Goal: Task Accomplishment & Management: Use online tool/utility

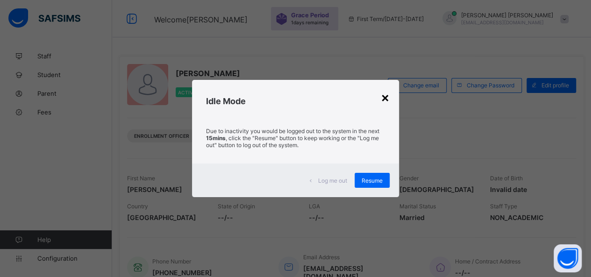
click at [386, 98] on div "×" at bounding box center [385, 97] width 9 height 16
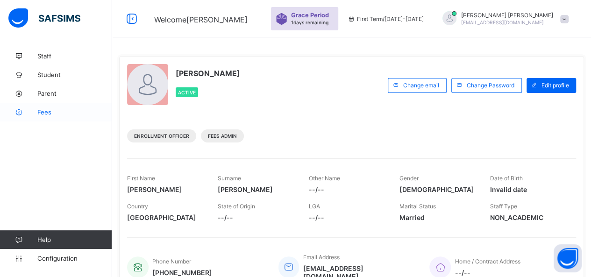
click at [42, 113] on span "Fees" at bounding box center [74, 111] width 75 height 7
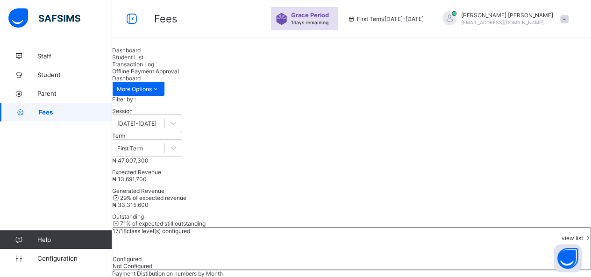
click at [79, 110] on span "Fees" at bounding box center [75, 111] width 73 height 7
click at [144, 61] on span "Student List" at bounding box center [127, 57] width 31 height 7
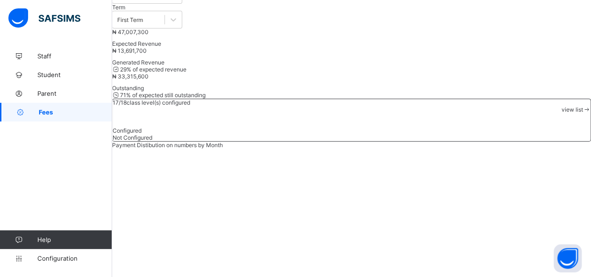
scroll to position [140, 0]
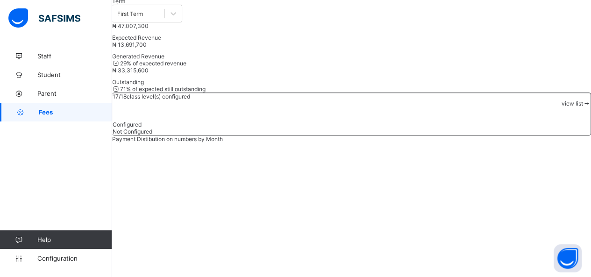
scroll to position [107, 0]
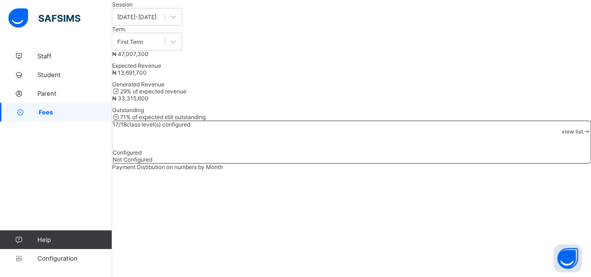
type input "*"
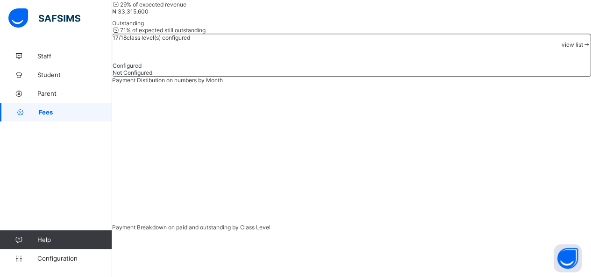
scroll to position [194, 0]
type input "*****"
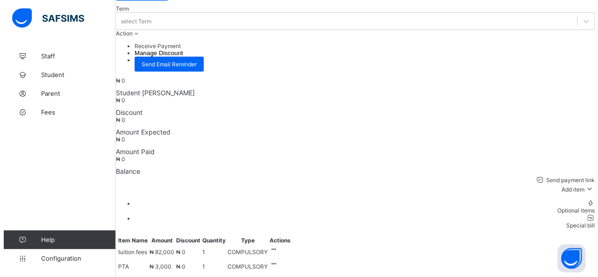
scroll to position [333, 0]
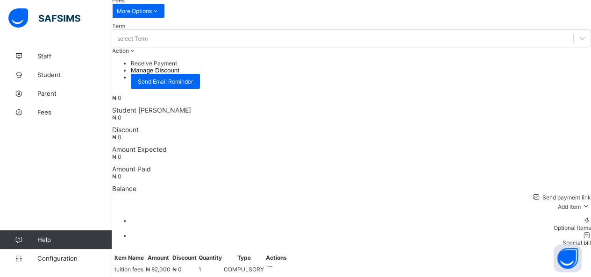
click at [180, 67] on button "Manage Discount" at bounding box center [155, 70] width 49 height 7
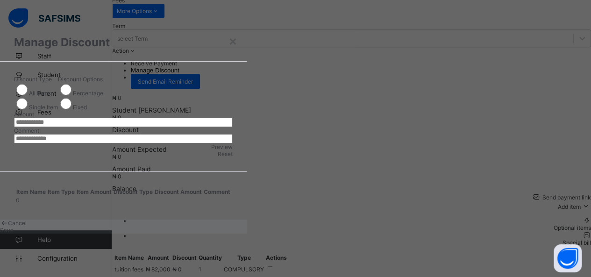
click at [58, 111] on div "Single Item" at bounding box center [36, 104] width 44 height 14
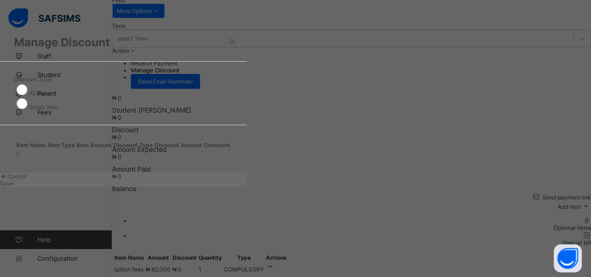
scroll to position [57, 0]
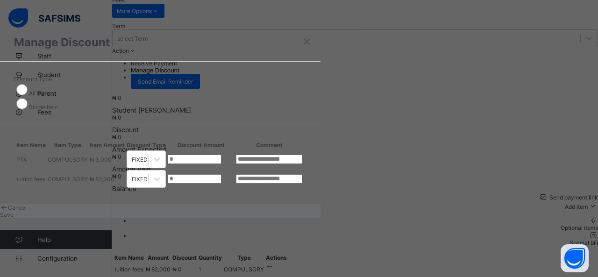
click at [235, 170] on td "*" at bounding box center [200, 179] width 67 height 19
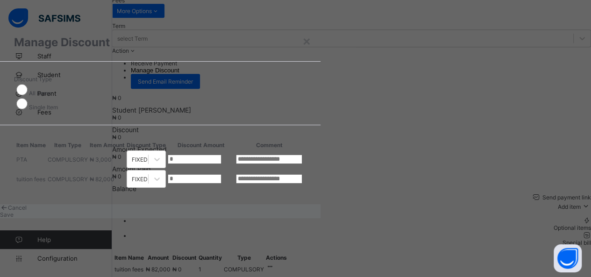
drag, startPoint x: 351, startPoint y: 154, endPoint x: 345, endPoint y: 151, distance: 6.5
click at [222, 174] on input "*" at bounding box center [195, 178] width 54 height 9
click at [311, 42] on div "×" at bounding box center [306, 41] width 9 height 16
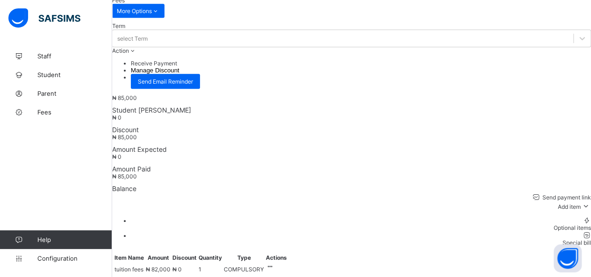
scroll to position [239, 0]
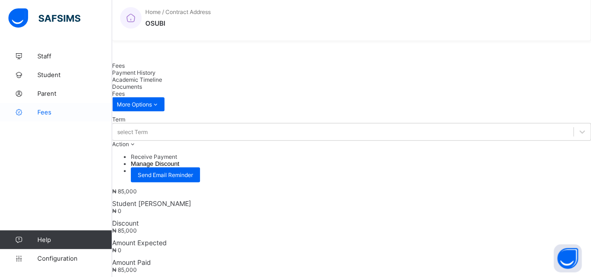
click at [44, 110] on span "Fees" at bounding box center [74, 111] width 75 height 7
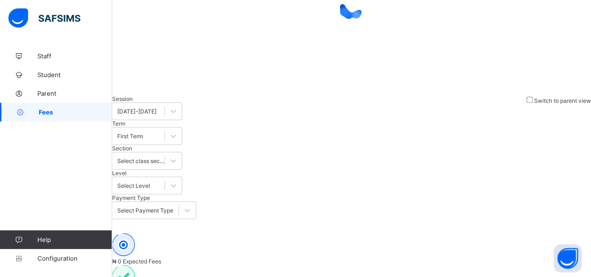
scroll to position [67, 0]
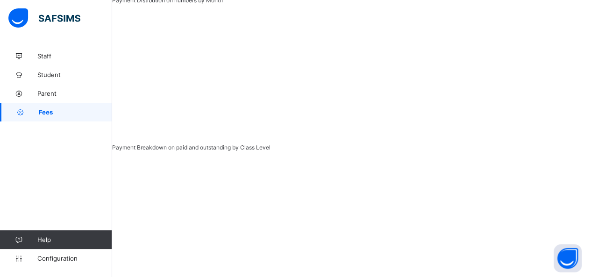
scroll to position [220, 0]
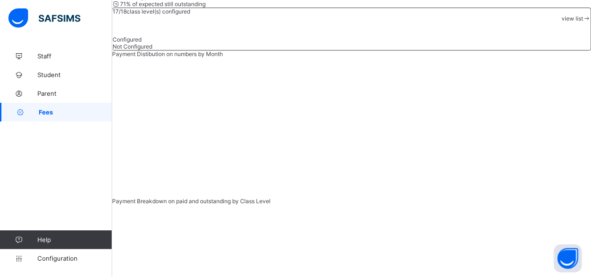
type input "*"
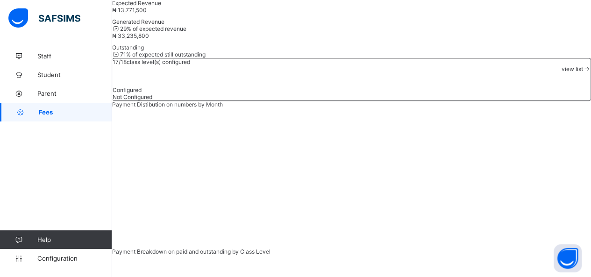
scroll to position [131, 0]
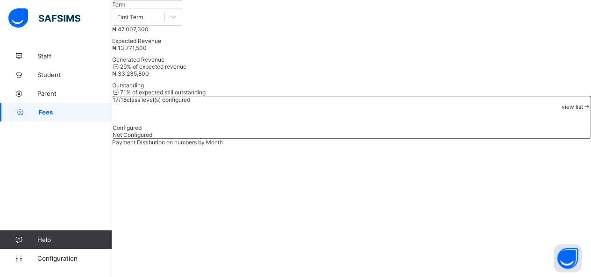
type input "*"
type input "*********"
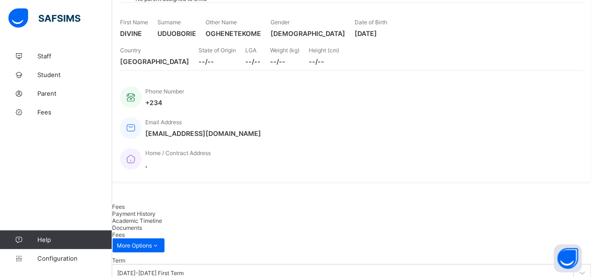
scroll to position [93, 0]
drag, startPoint x: 563, startPoint y: 207, endPoint x: 576, endPoint y: 174, distance: 34.8
click at [576, 174] on div "UDUOBORIE DIVINE OGHENETEKOME NIS/1175 • SENIOR SECONDARY 1, LOVE No parent ass…" at bounding box center [351, 75] width 479 height 216
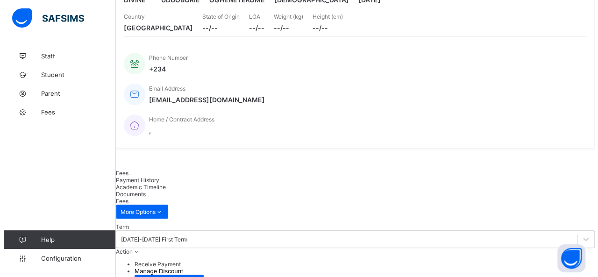
scroll to position [234, 0]
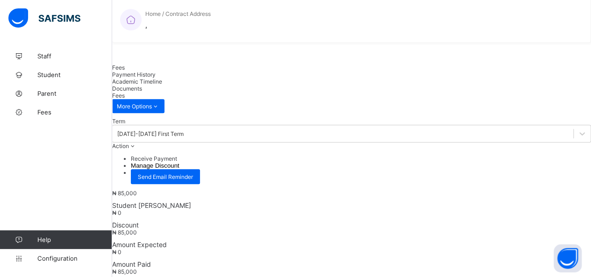
click at [540, 155] on li "Receive Payment" at bounding box center [361, 158] width 460 height 7
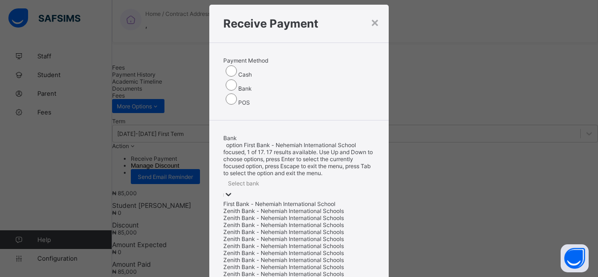
click at [257, 142] on div "option First Bank - Nehemiah International School focused, 1 of 17. 17 results …" at bounding box center [298, 234] width 151 height 185
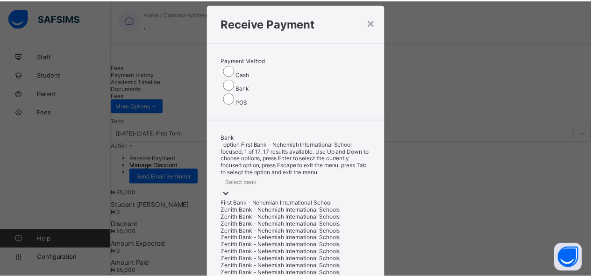
scroll to position [19, 0]
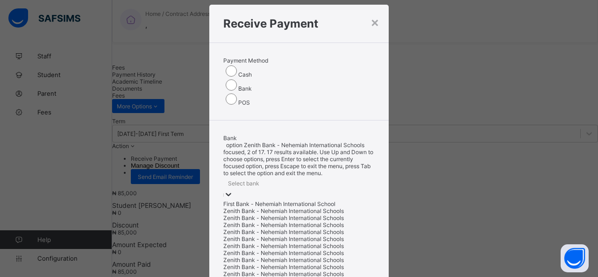
click at [251, 208] on div "Zenith Bank - Nehemiah International Schools" at bounding box center [298, 211] width 151 height 7
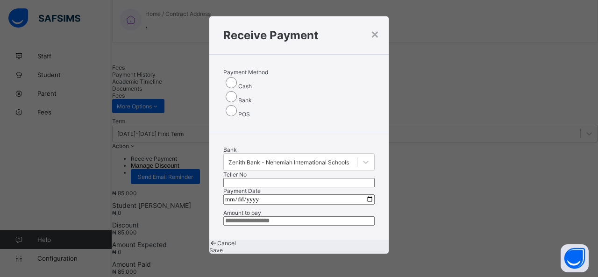
click at [320, 178] on input "text" at bounding box center [298, 182] width 151 height 9
type input "*****"
click at [365, 194] on input "date" at bounding box center [298, 199] width 151 height 10
type input "**********"
click at [241, 216] on input "currency" at bounding box center [298, 220] width 151 height 9
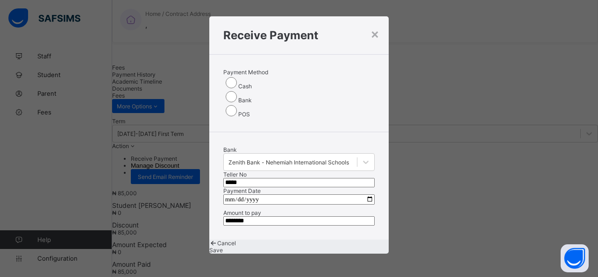
type input "********"
click at [223, 247] on span "Save" at bounding box center [216, 250] width 14 height 7
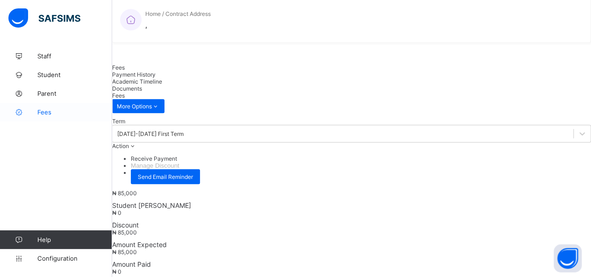
click at [47, 110] on span "Fees" at bounding box center [74, 111] width 75 height 7
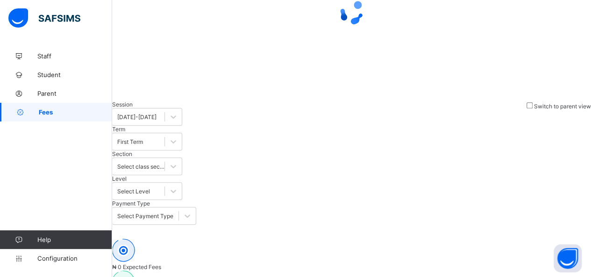
scroll to position [67, 0]
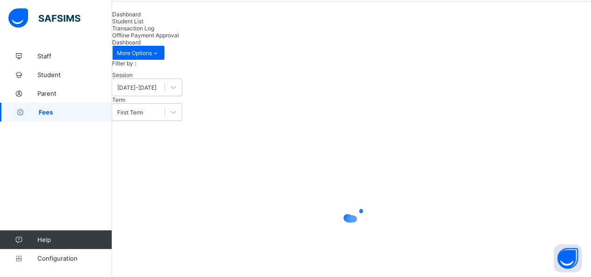
click at [144, 25] on span "Student List" at bounding box center [127, 21] width 31 height 7
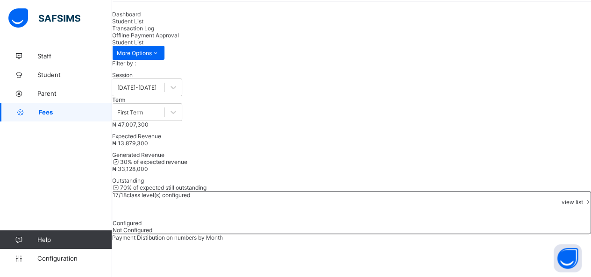
type input "*******"
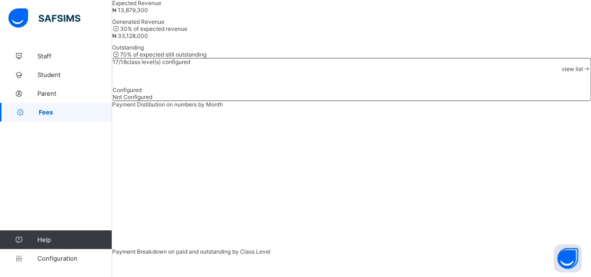
scroll to position [100, 0]
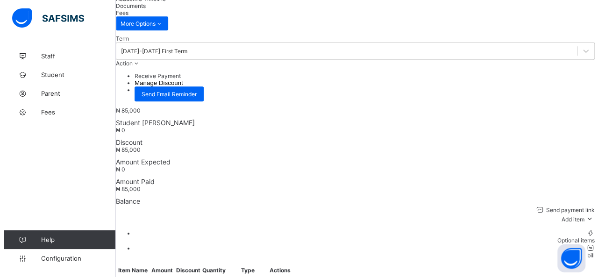
scroll to position [327, 0]
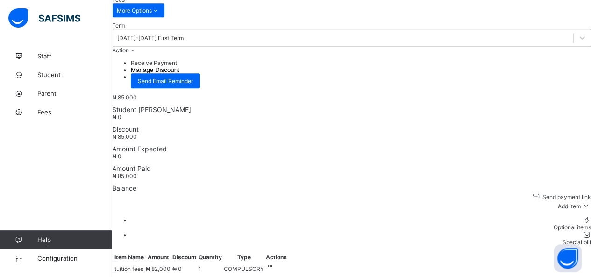
click at [565, 239] on div "Special bill" at bounding box center [361, 242] width 460 height 7
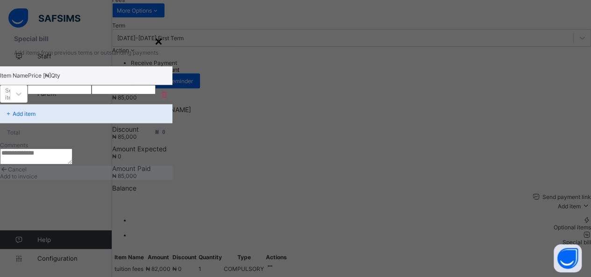
click at [163, 42] on div "×" at bounding box center [158, 41] width 9 height 16
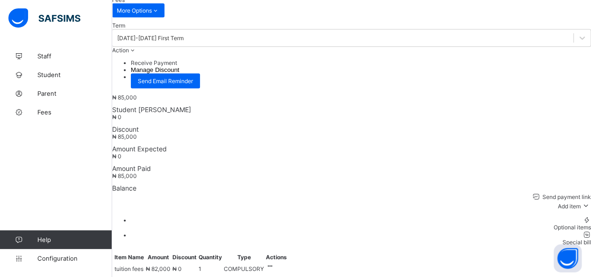
click at [560, 224] on div "Optional items" at bounding box center [361, 227] width 460 height 7
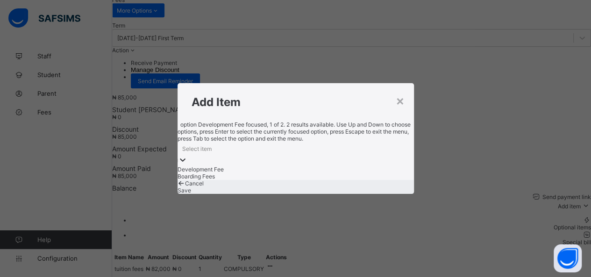
click at [369, 142] on div "Select item" at bounding box center [296, 148] width 237 height 13
click at [275, 177] on div "Boarding Fees" at bounding box center [296, 176] width 237 height 7
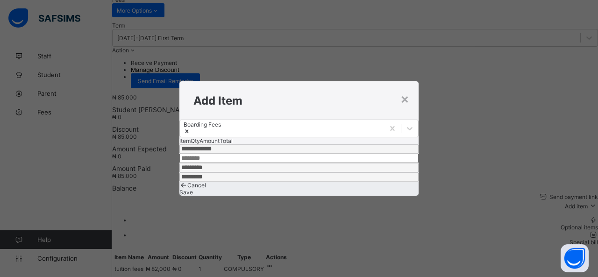
click at [193, 196] on span "Save" at bounding box center [187, 192] width 14 height 7
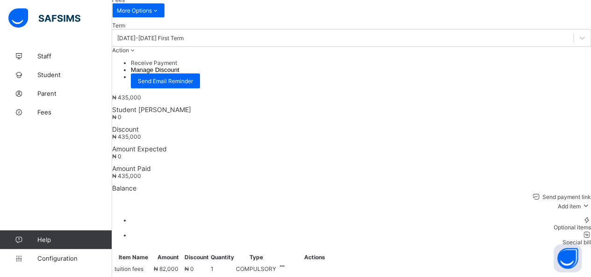
click at [533, 59] on li "Receive Payment" at bounding box center [361, 62] width 460 height 7
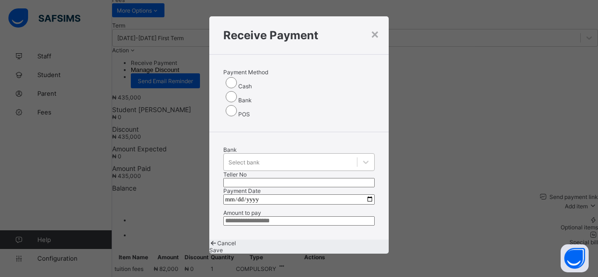
click at [262, 153] on div "Select bank" at bounding box center [298, 162] width 151 height 18
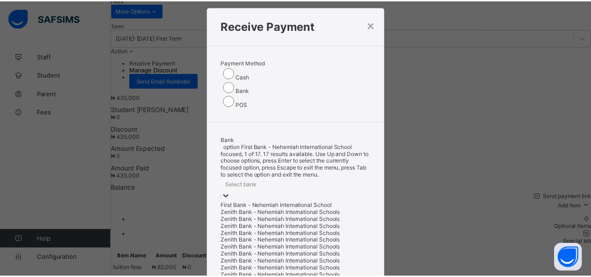
scroll to position [19, 0]
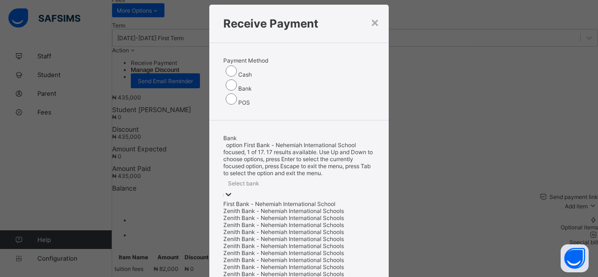
click at [261, 201] on div "First Bank - Nehemiah International School" at bounding box center [298, 204] width 151 height 7
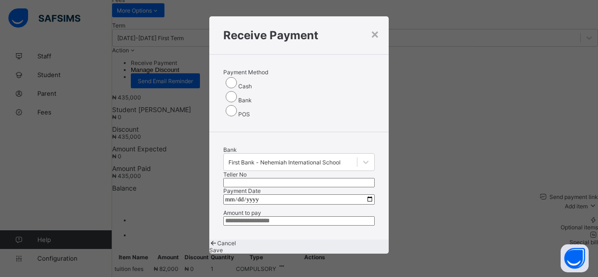
click at [317, 178] on input "text" at bounding box center [298, 182] width 151 height 9
type input "*****"
click at [360, 194] on input "date" at bounding box center [298, 199] width 151 height 10
type input "**********"
click at [254, 216] on input "currency" at bounding box center [298, 220] width 151 height 9
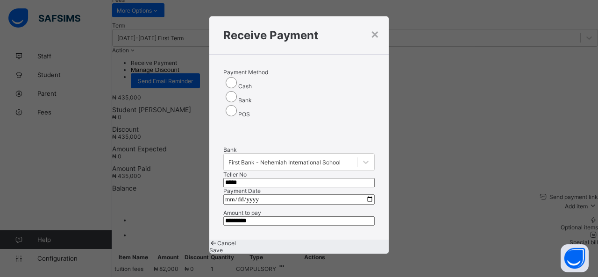
type input "*********"
click at [223, 247] on span "Save" at bounding box center [216, 250] width 14 height 7
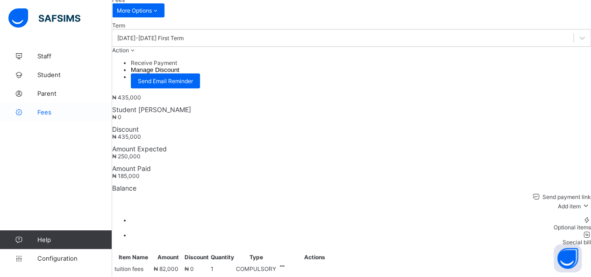
click at [46, 112] on span "Fees" at bounding box center [74, 111] width 75 height 7
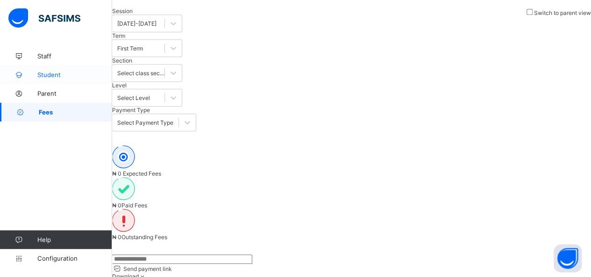
scroll to position [67, 0]
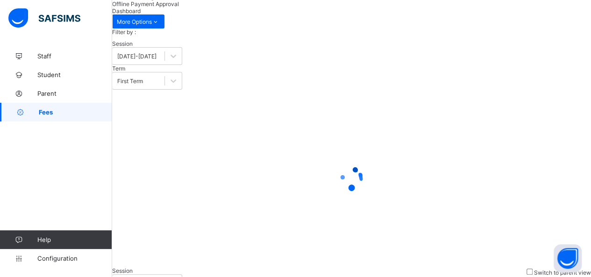
drag, startPoint x: 178, startPoint y: 169, endPoint x: 182, endPoint y: 166, distance: 5.5
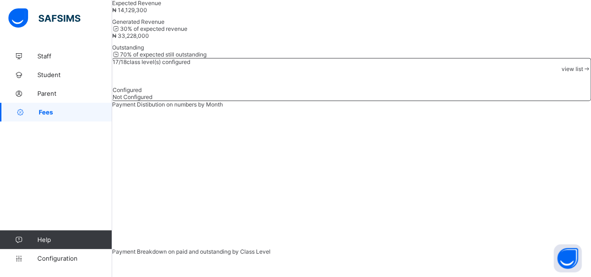
scroll to position [164, 0]
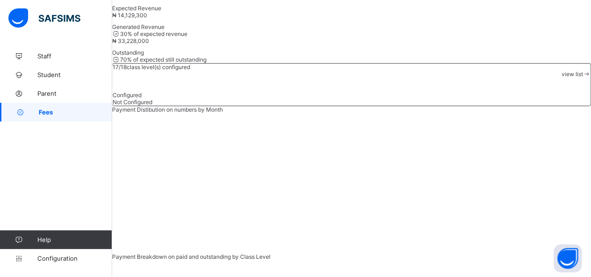
type input "*"
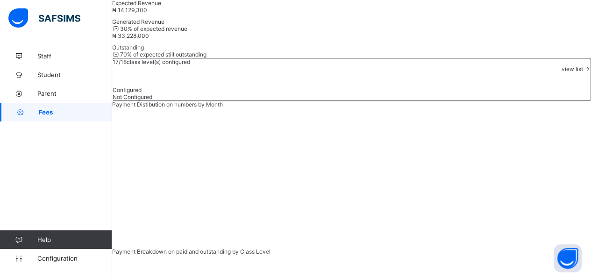
scroll to position [131, 0]
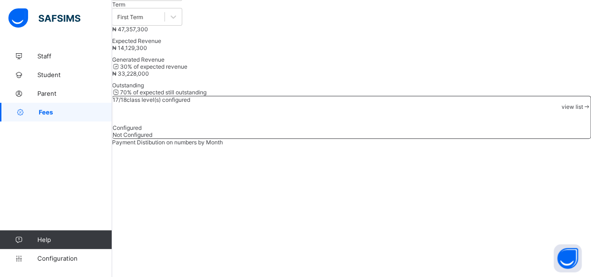
type input "******"
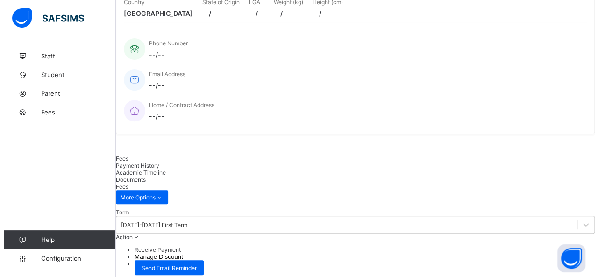
scroll to position [234, 0]
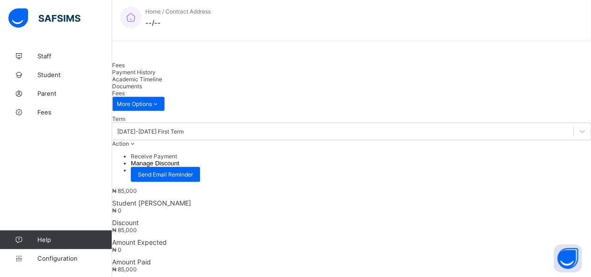
click at [531, 153] on li "Receive Payment" at bounding box center [361, 156] width 460 height 7
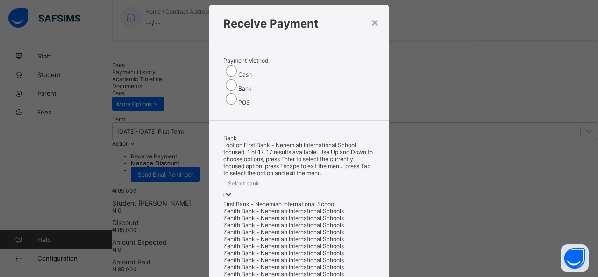
click at [264, 142] on div "option First Bank - Nehemiah International School focused, 1 of 17. 17 results …" at bounding box center [298, 234] width 151 height 185
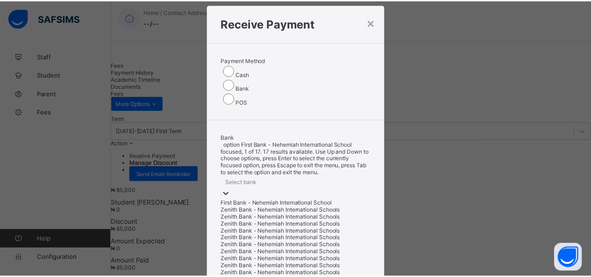
scroll to position [19, 0]
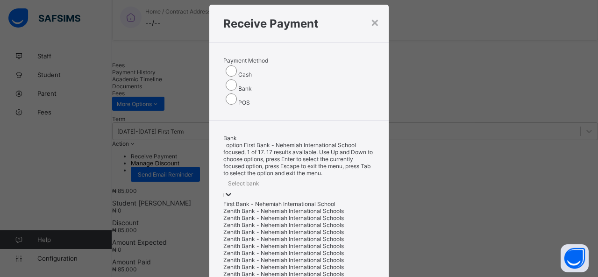
click at [265, 201] on div "First Bank - Nehemiah International School" at bounding box center [298, 204] width 151 height 7
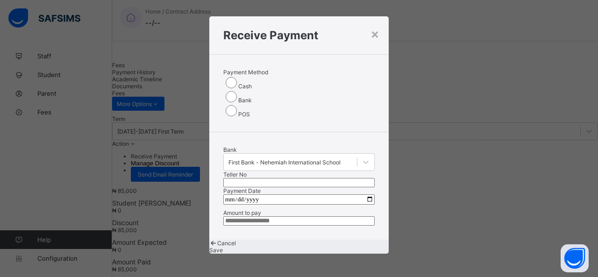
click at [323, 178] on input "text" at bounding box center [298, 182] width 151 height 9
type input "*****"
click at [358, 194] on input "date" at bounding box center [298, 199] width 151 height 10
click at [366, 194] on input "date" at bounding box center [298, 199] width 151 height 10
type input "**********"
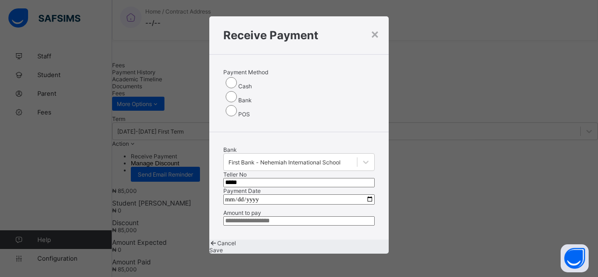
click at [280, 216] on input "currency" at bounding box center [298, 220] width 151 height 9
type input "********"
click at [223, 247] on span "Save" at bounding box center [216, 250] width 14 height 7
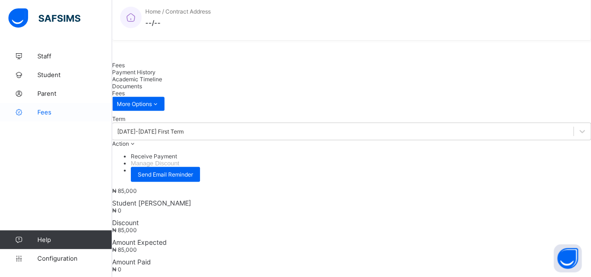
click at [42, 108] on span "Fees" at bounding box center [74, 111] width 75 height 7
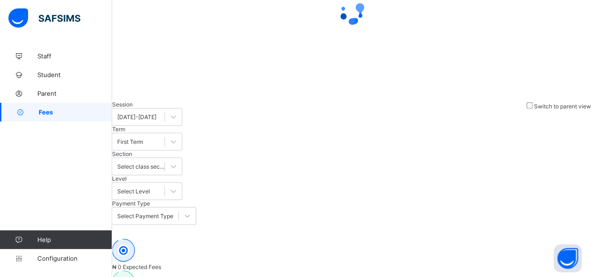
scroll to position [67, 0]
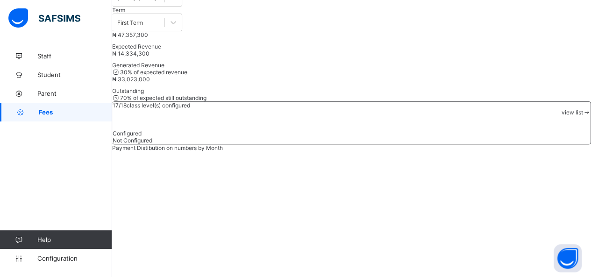
scroll to position [131, 0]
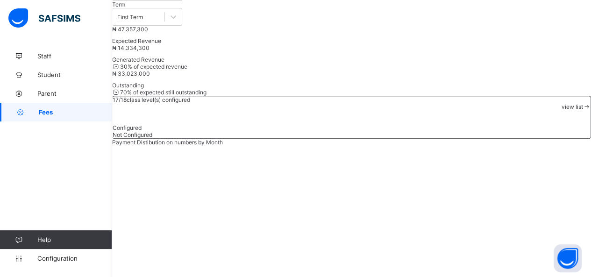
type input "********"
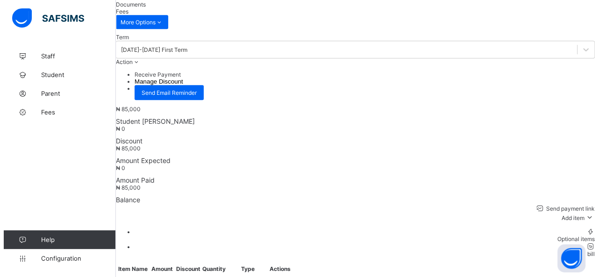
scroll to position [327, 0]
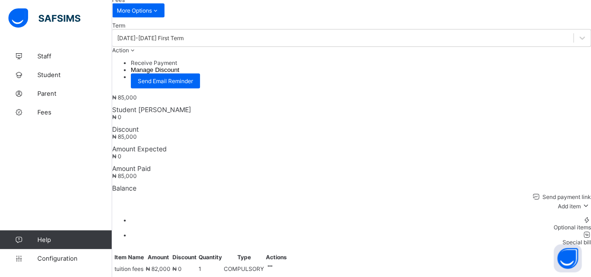
click at [554, 59] on li "Receive Payment" at bounding box center [361, 62] width 460 height 7
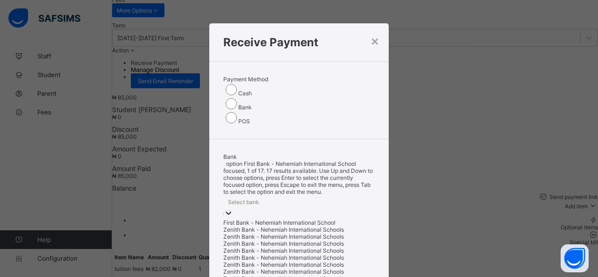
click at [275, 195] on div "Select bank" at bounding box center [298, 201] width 151 height 13
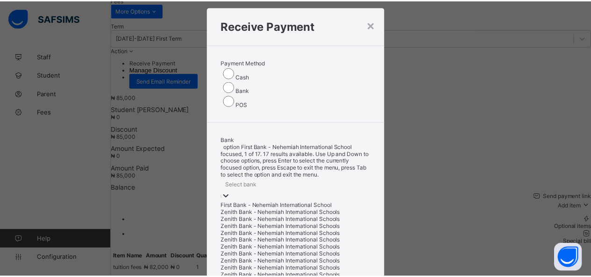
scroll to position [19, 0]
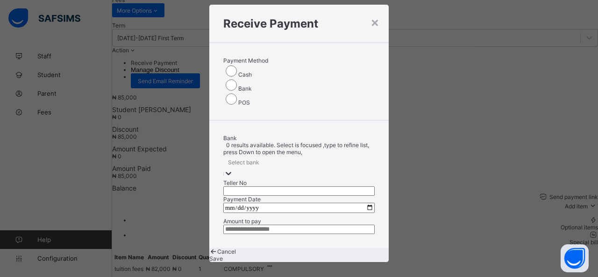
click at [279, 169] on div at bounding box center [298, 174] width 151 height 11
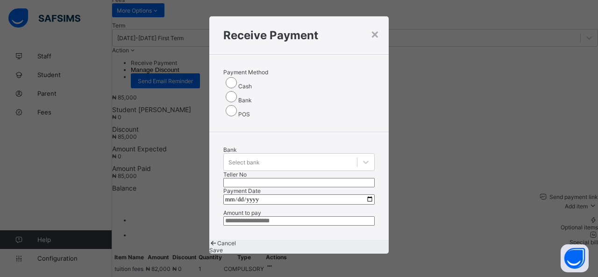
click at [325, 178] on input "text" at bounding box center [298, 182] width 151 height 9
type input "*****"
click at [365, 194] on input "date" at bounding box center [298, 199] width 151 height 10
type input "**********"
click at [305, 216] on input "currency" at bounding box center [298, 220] width 151 height 9
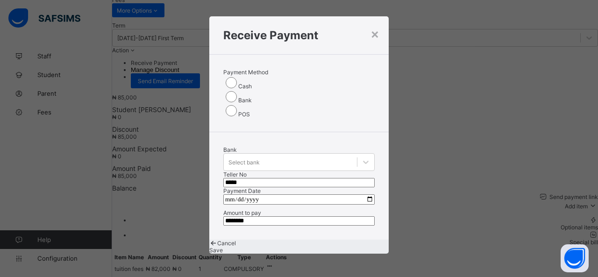
type input "********"
click at [223, 247] on span "Save" at bounding box center [216, 250] width 14 height 7
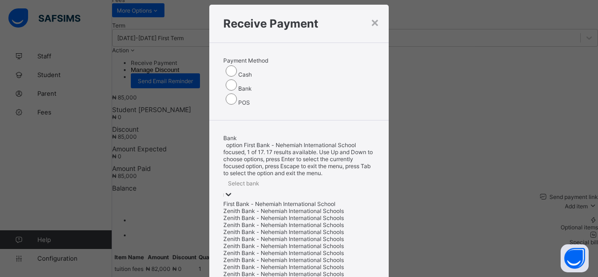
click at [267, 177] on div "Select bank" at bounding box center [298, 183] width 151 height 13
click at [268, 201] on div "First Bank - Nehemiah International School" at bounding box center [298, 204] width 151 height 7
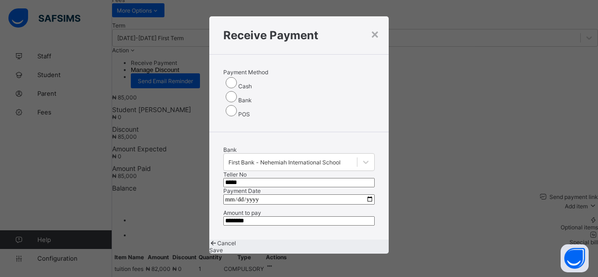
click at [330, 247] on div "Save" at bounding box center [299, 250] width 180 height 7
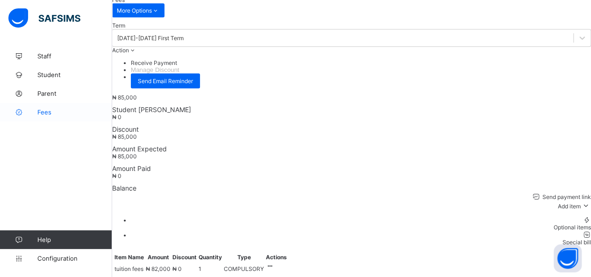
click at [47, 111] on span "Fees" at bounding box center [74, 111] width 75 height 7
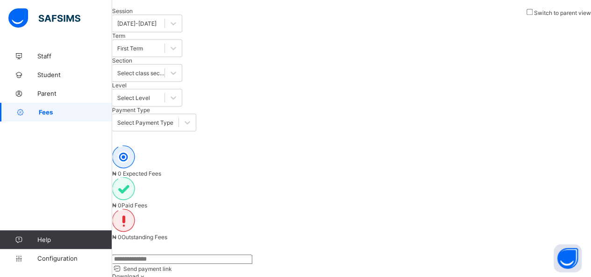
scroll to position [67, 0]
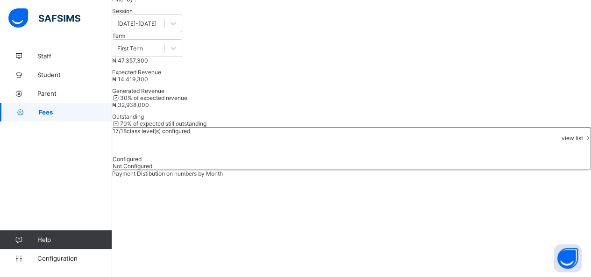
scroll to position [114, 0]
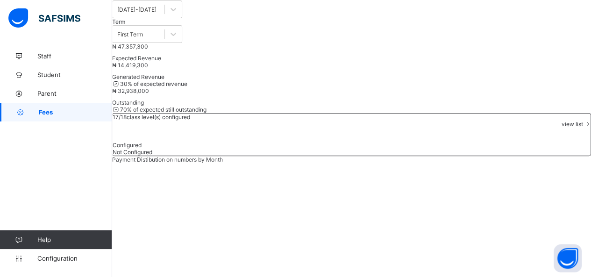
type input "*******"
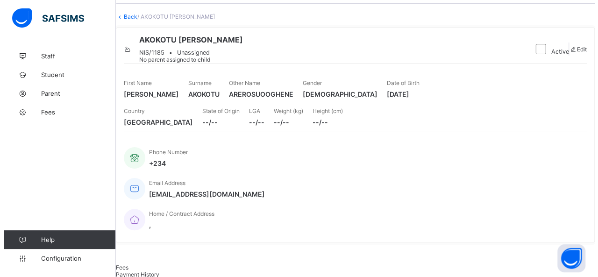
scroll to position [187, 0]
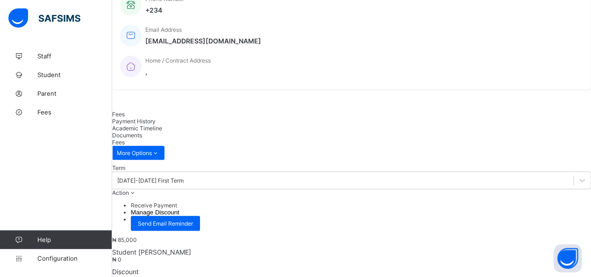
click at [538, 202] on li "Receive Payment" at bounding box center [361, 205] width 460 height 7
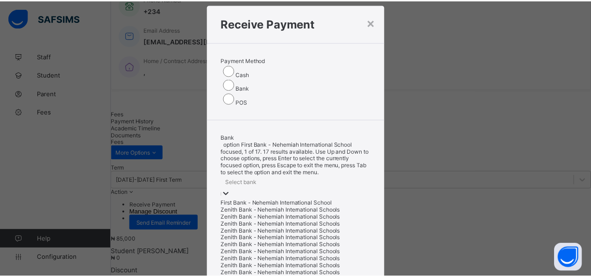
scroll to position [19, 0]
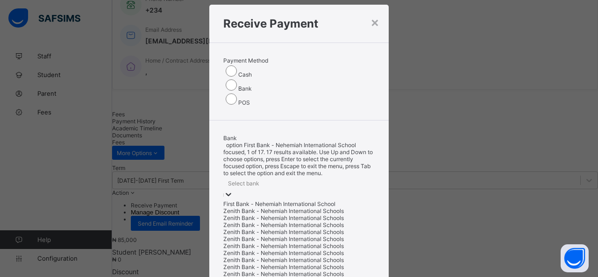
click at [253, 142] on div "option First Bank - Nehemiah International School focused, 1 of 17. 17 results …" at bounding box center [298, 234] width 151 height 185
click at [253, 201] on div "First Bank - Nehemiah International School" at bounding box center [298, 204] width 151 height 7
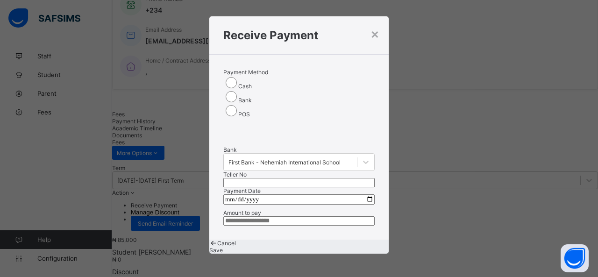
click at [332, 178] on input "text" at bounding box center [298, 182] width 151 height 9
type input "*****"
click at [366, 194] on input "date" at bounding box center [298, 199] width 151 height 10
type input "**********"
click at [289, 216] on input "currency" at bounding box center [298, 220] width 151 height 9
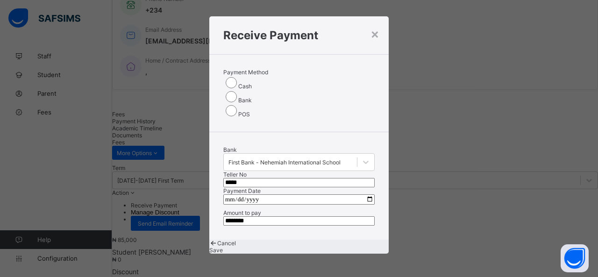
type input "********"
click at [223, 247] on span "Save" at bounding box center [216, 250] width 14 height 7
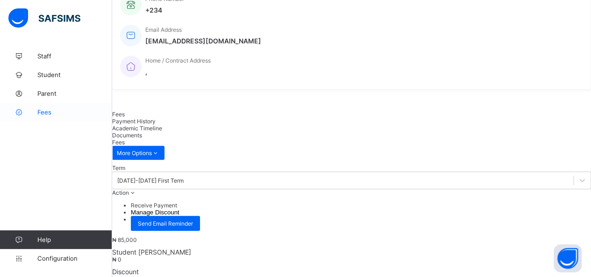
click at [50, 114] on span "Fees" at bounding box center [74, 111] width 75 height 7
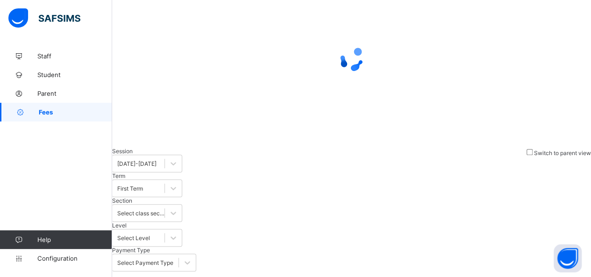
scroll to position [67, 0]
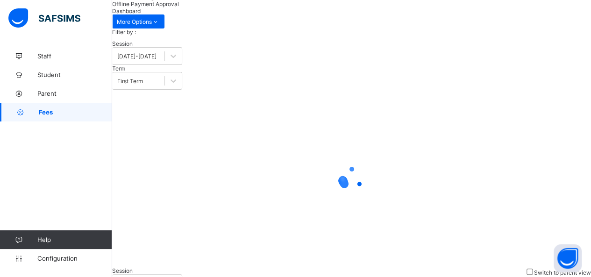
type input "*******"
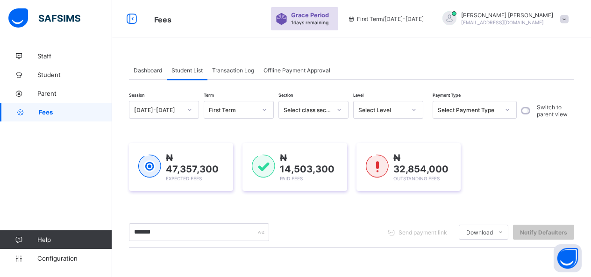
scroll to position [67, 0]
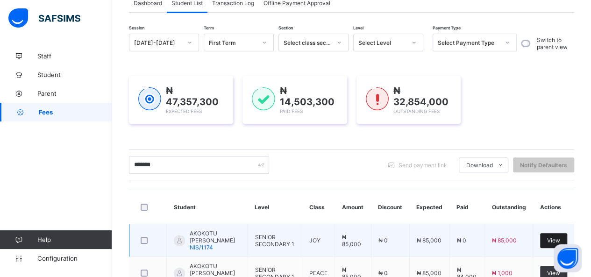
click at [560, 238] on span "View" at bounding box center [553, 240] width 13 height 7
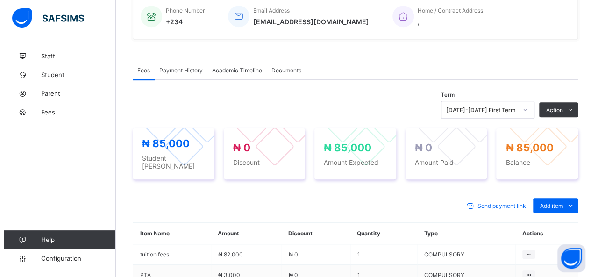
scroll to position [234, 0]
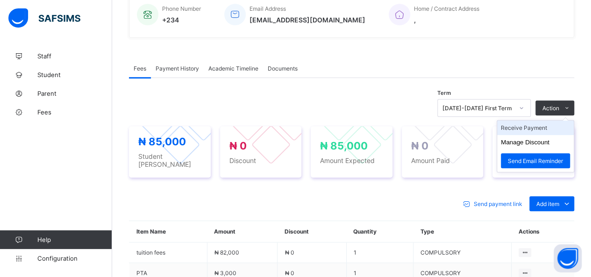
click at [539, 130] on li "Receive Payment" at bounding box center [535, 128] width 77 height 14
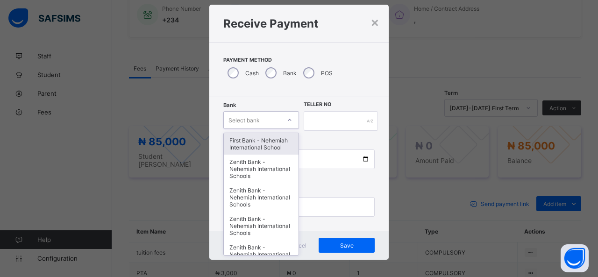
click at [264, 129] on div "option First Bank - Nehemiah International School focused, 1 of 17. 17 results …" at bounding box center [261, 120] width 76 height 18
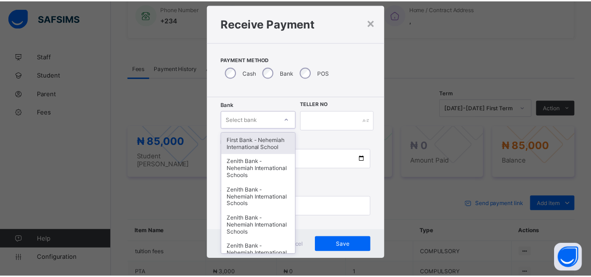
scroll to position [19, 0]
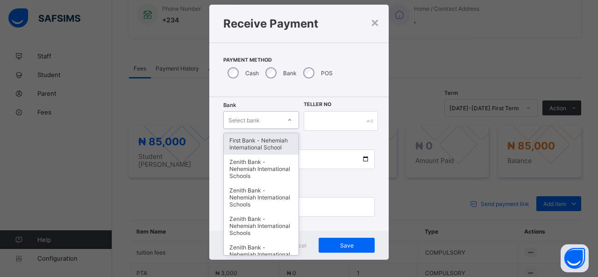
click at [260, 143] on div "First Bank - Nehemiah International School" at bounding box center [261, 144] width 75 height 22
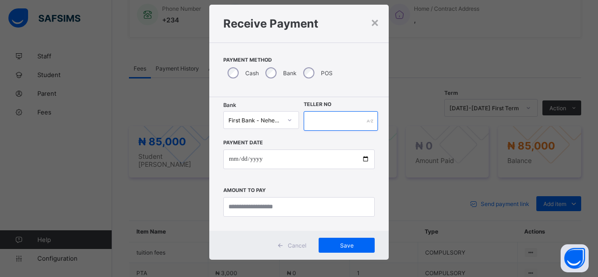
click at [318, 121] on input "text" at bounding box center [341, 121] width 74 height 20
type input "*****"
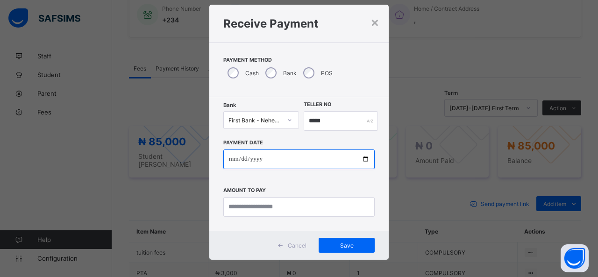
click at [366, 160] on input "date" at bounding box center [298, 160] width 151 height 20
type input "**********"
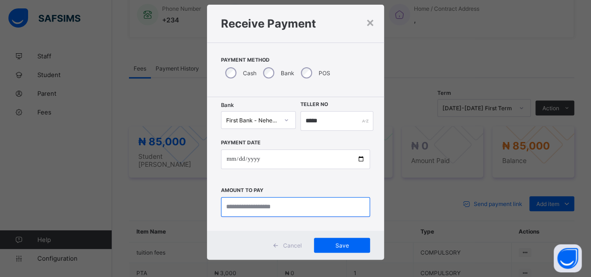
click at [250, 208] on input "currency" at bounding box center [296, 207] width 150 height 20
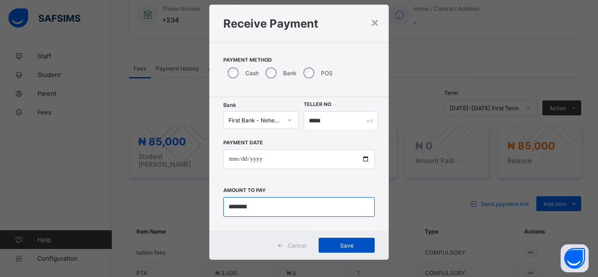
type input "********"
click at [343, 250] on div "Save" at bounding box center [347, 245] width 56 height 15
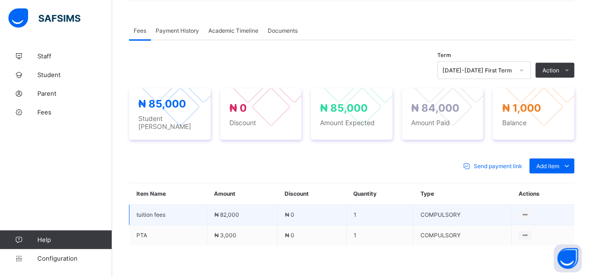
scroll to position [280, 0]
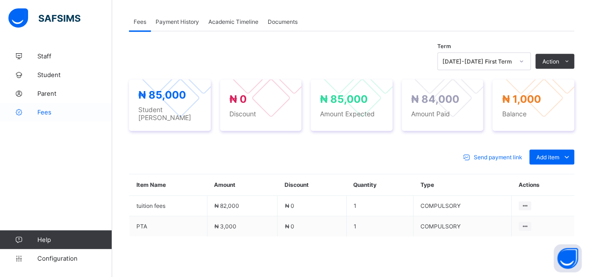
click at [42, 107] on link "Fees" at bounding box center [56, 112] width 112 height 19
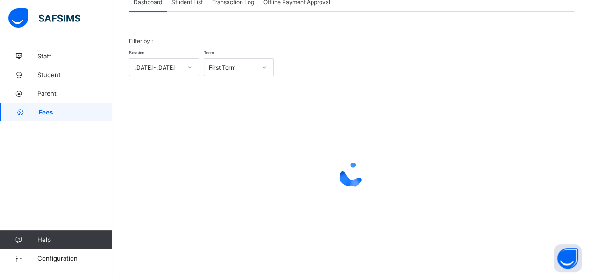
scroll to position [67, 0]
click at [191, 4] on span "Student List" at bounding box center [187, 3] width 31 height 7
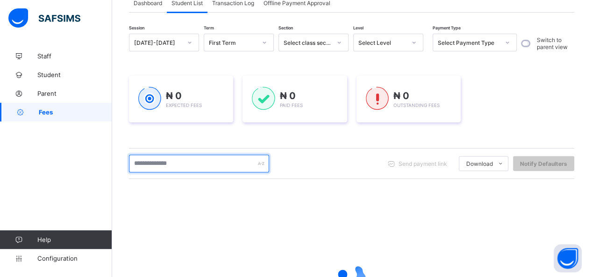
click at [189, 165] on input "text" at bounding box center [199, 164] width 140 height 18
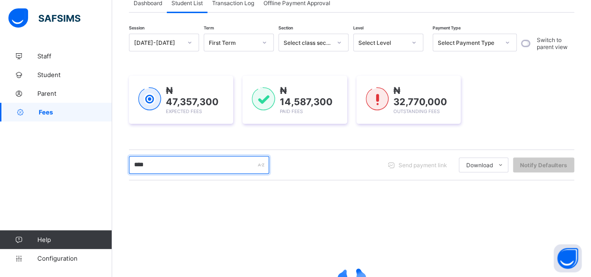
type input "********"
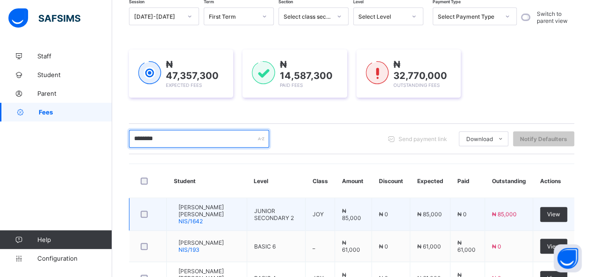
scroll to position [114, 0]
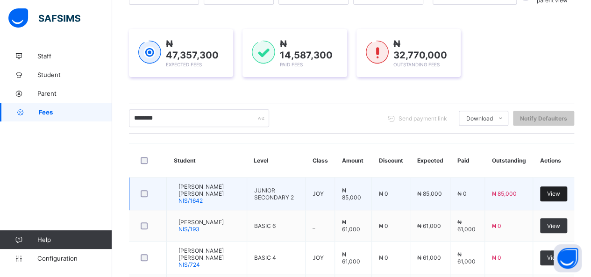
click at [558, 198] on div "View" at bounding box center [553, 194] width 27 height 15
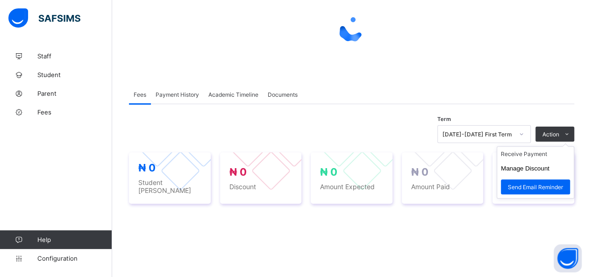
scroll to position [93, 0]
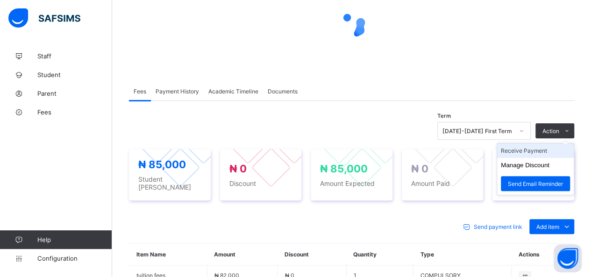
click at [541, 151] on li "Receive Payment" at bounding box center [535, 151] width 77 height 14
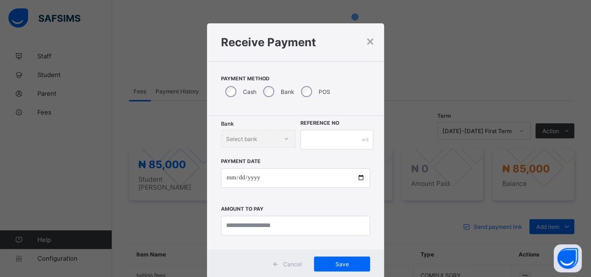
click at [266, 85] on div "Bank" at bounding box center [278, 92] width 38 height 20
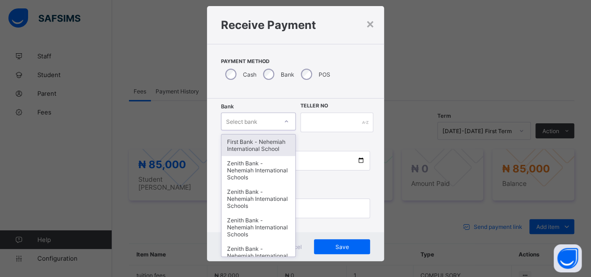
scroll to position [19, 0]
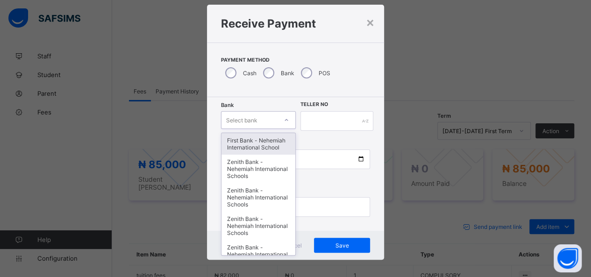
click at [257, 129] on div "option First Bank - Nehemiah International School focused, 1 of 17. 17 results …" at bounding box center [258, 120] width 75 height 18
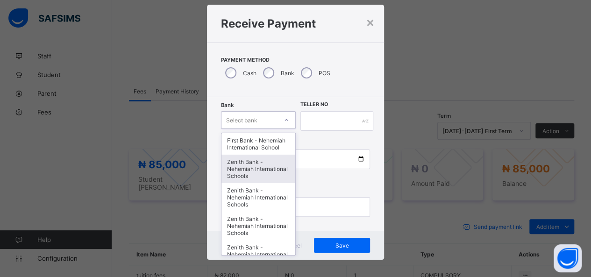
click at [255, 165] on div "Zenith Bank - Nehemiah International Schools" at bounding box center [259, 169] width 74 height 29
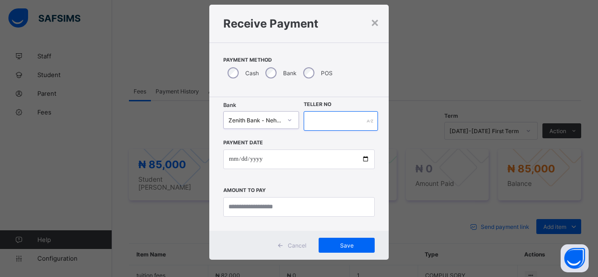
click at [322, 124] on input "text" at bounding box center [341, 121] width 74 height 20
type input "*****"
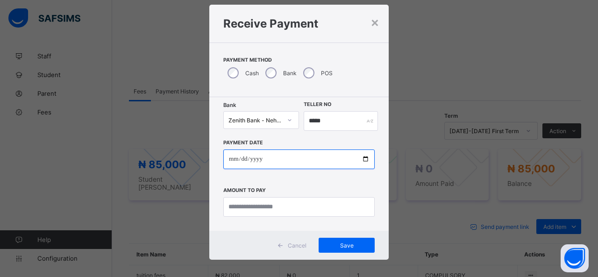
click at [366, 157] on input "date" at bounding box center [298, 160] width 151 height 20
type input "**********"
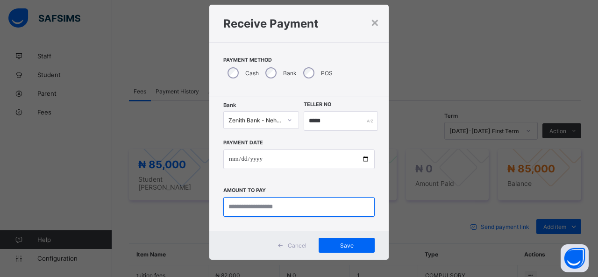
click at [290, 202] on input "currency" at bounding box center [298, 207] width 151 height 20
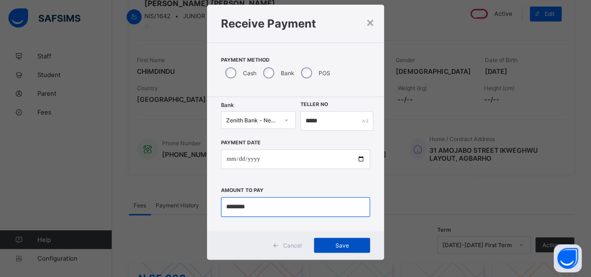
type input "********"
click at [337, 248] on span "Save" at bounding box center [342, 245] width 42 height 7
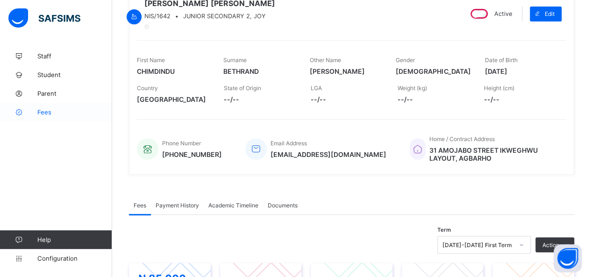
click at [36, 111] on icon at bounding box center [18, 112] width 37 height 7
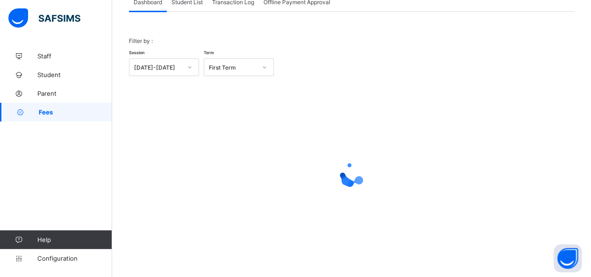
scroll to position [67, 0]
click at [187, 2] on span "Student List" at bounding box center [187, 3] width 31 height 7
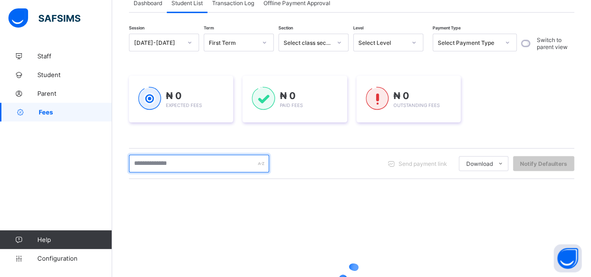
click at [194, 161] on input "text" at bounding box center [199, 164] width 140 height 18
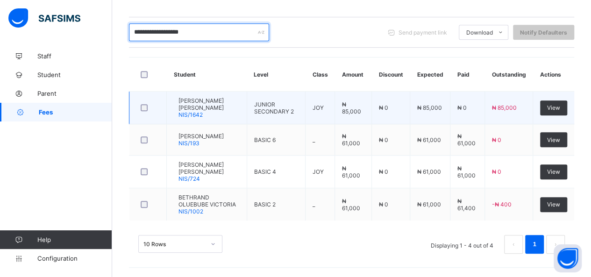
scroll to position [207, 0]
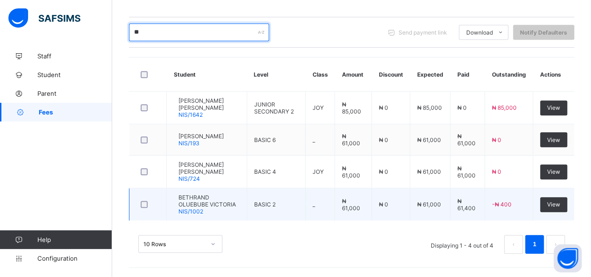
type input "*"
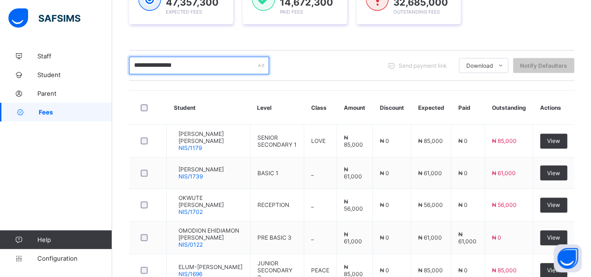
scroll to position [153, 0]
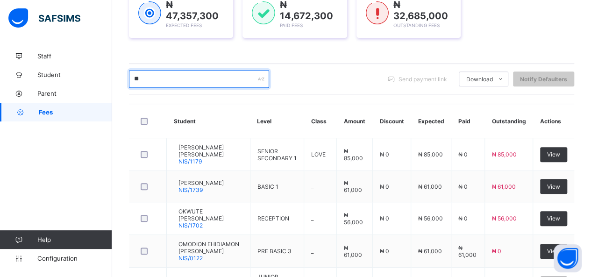
type input "*"
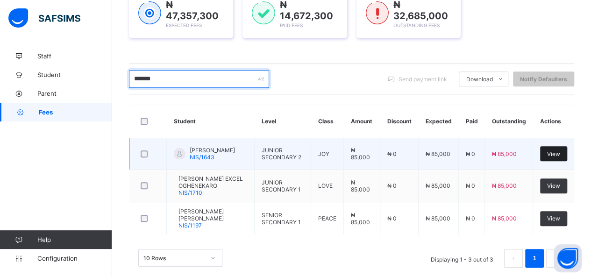
type input "******"
click at [560, 155] on span "View" at bounding box center [553, 154] width 13 height 7
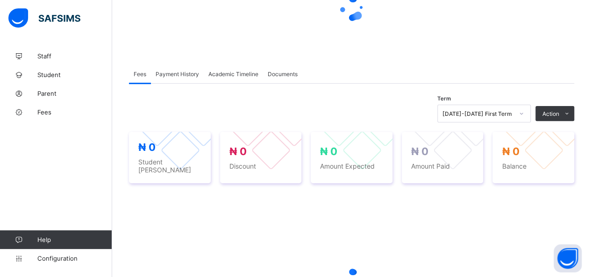
scroll to position [140, 0]
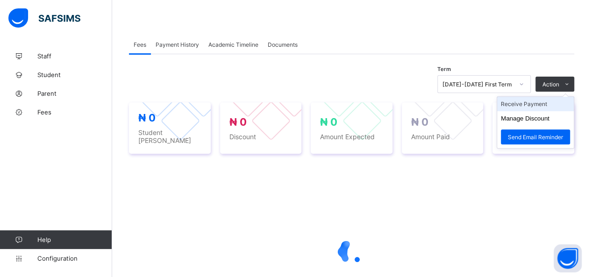
click at [537, 103] on li "Receive Payment" at bounding box center [535, 104] width 77 height 14
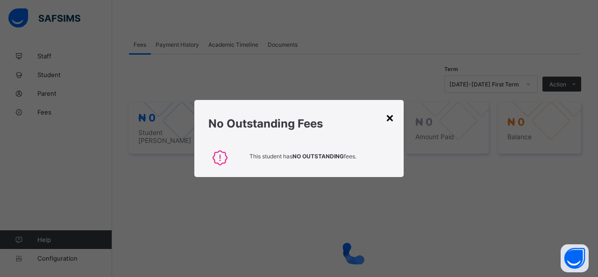
click at [388, 115] on div "×" at bounding box center [390, 117] width 9 height 16
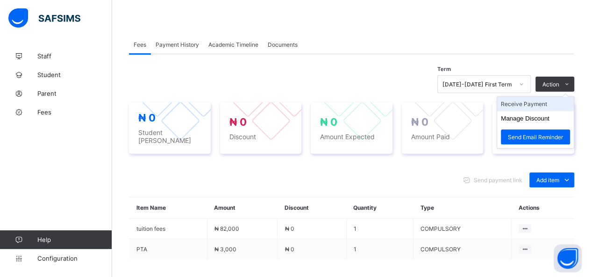
click at [539, 104] on li "Receive Payment" at bounding box center [535, 104] width 77 height 14
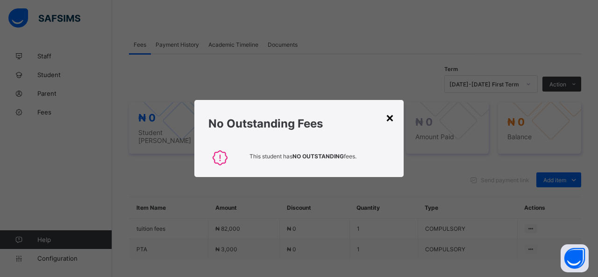
click at [389, 116] on div "×" at bounding box center [390, 117] width 9 height 16
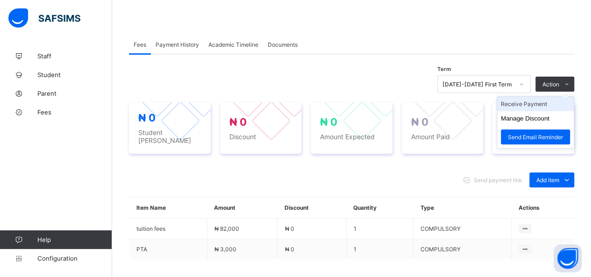
click at [546, 101] on li "Receive Payment" at bounding box center [535, 104] width 77 height 14
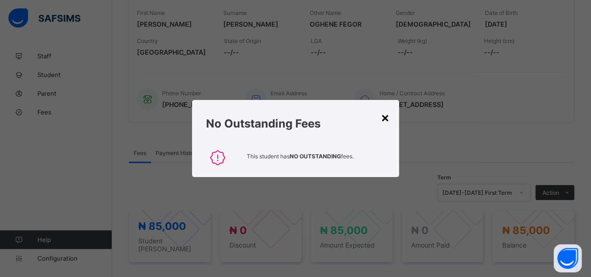
click at [387, 117] on div "×" at bounding box center [385, 117] width 9 height 16
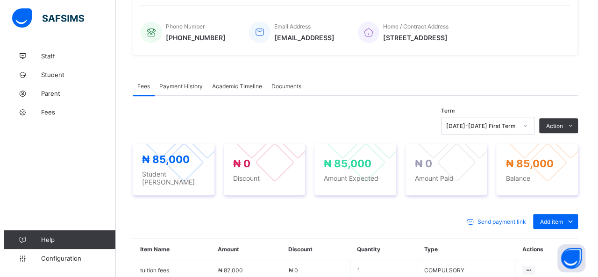
scroll to position [234, 0]
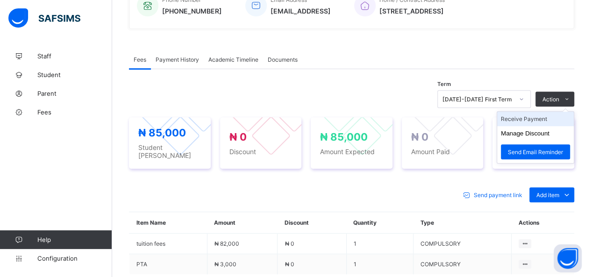
click at [548, 126] on li "Receive Payment" at bounding box center [535, 119] width 77 height 14
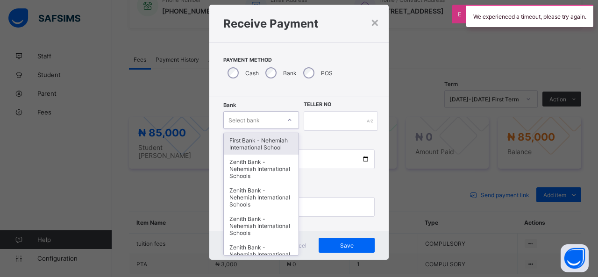
click at [266, 129] on div "option First Bank - Nehemiah International School focused, 1 of 17. 17 results …" at bounding box center [261, 120] width 76 height 18
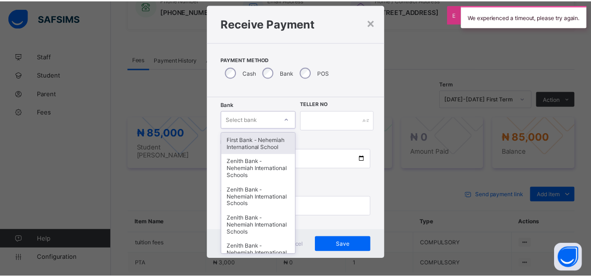
scroll to position [19, 0]
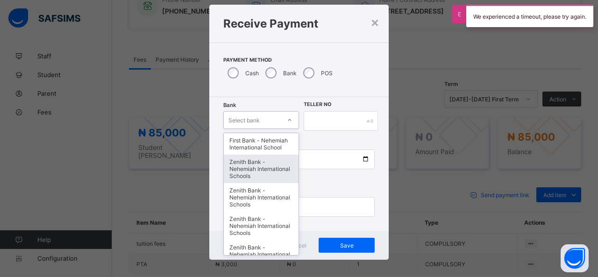
click at [251, 168] on div "Zenith Bank - Nehemiah International Schools" at bounding box center [261, 169] width 75 height 29
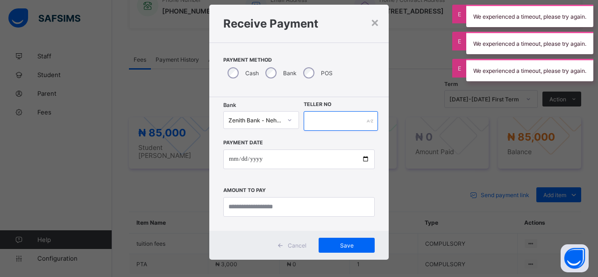
click at [329, 120] on input "text" at bounding box center [341, 121] width 74 height 20
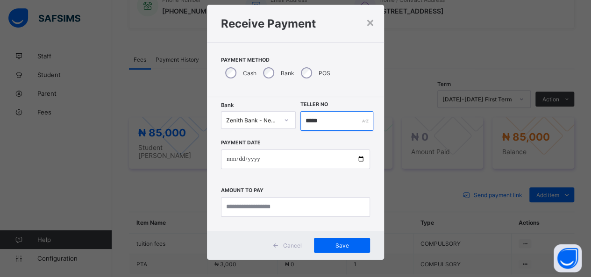
type input "*****"
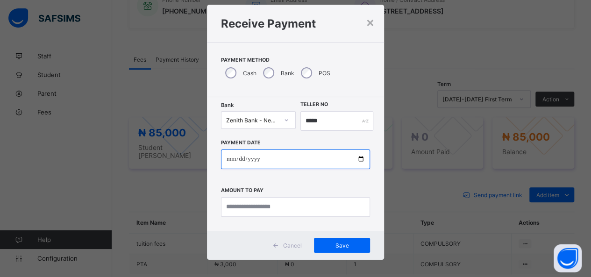
click at [362, 155] on input "date" at bounding box center [296, 160] width 150 height 20
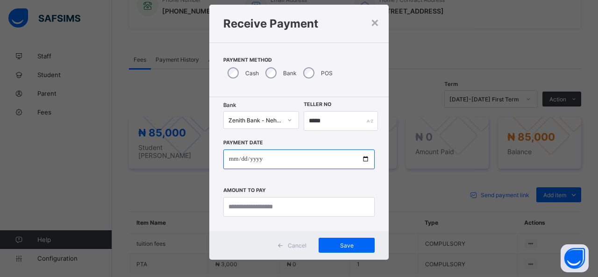
type input "**********"
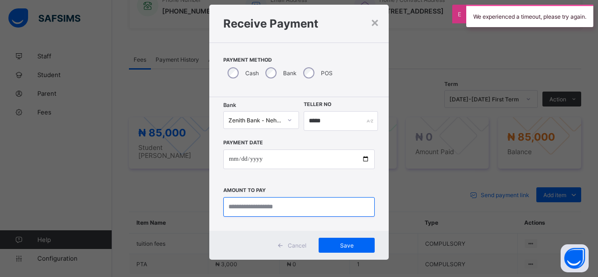
click at [268, 209] on input "currency" at bounding box center [298, 207] width 151 height 20
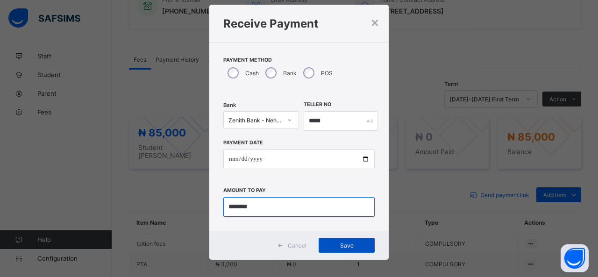
type input "********"
click at [348, 244] on span "Save" at bounding box center [347, 245] width 42 height 7
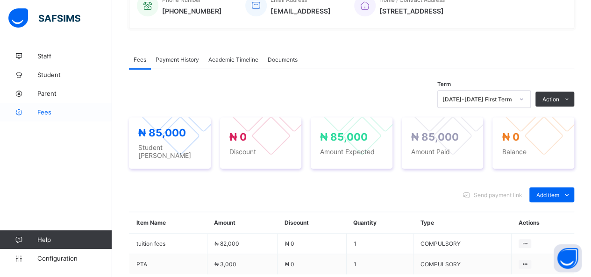
click at [45, 115] on span "Fees" at bounding box center [74, 111] width 75 height 7
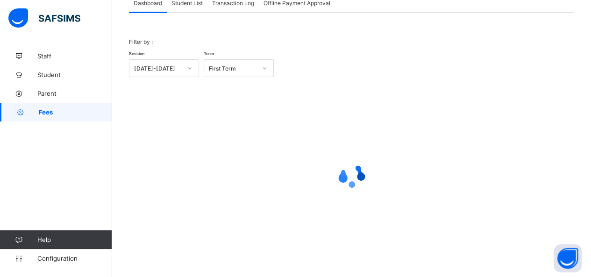
click at [180, 4] on span "Student List" at bounding box center [187, 3] width 31 height 7
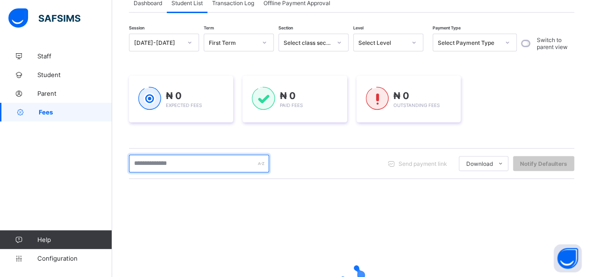
click at [196, 162] on input "text" at bounding box center [199, 164] width 140 height 18
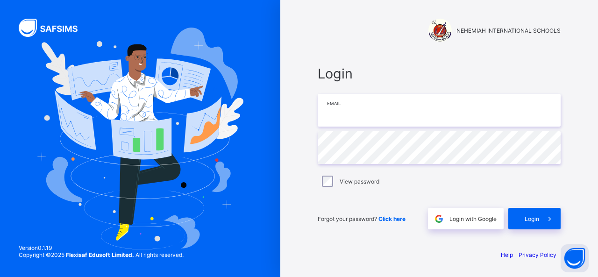
type input "**********"
